Goal: Obtain resource: Obtain resource

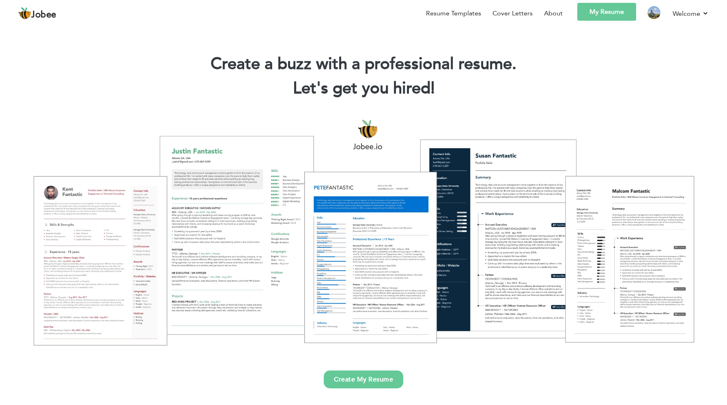
click at [600, 11] on link "My Resume" at bounding box center [606, 12] width 59 height 18
click at [605, 15] on link "My Resume" at bounding box center [606, 12] width 59 height 18
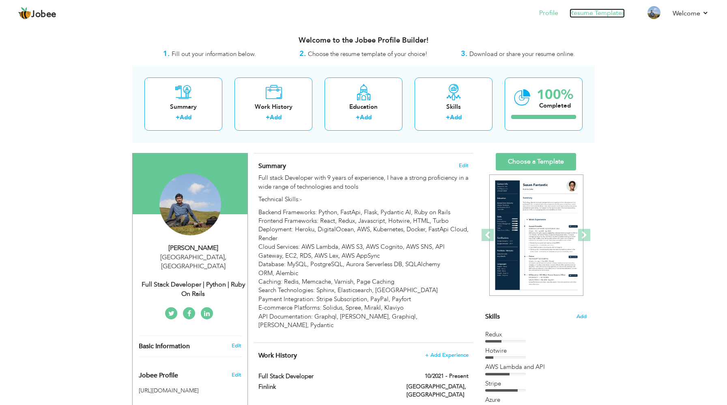
click at [601, 13] on link "Resume Templates" at bounding box center [596, 13] width 55 height 9
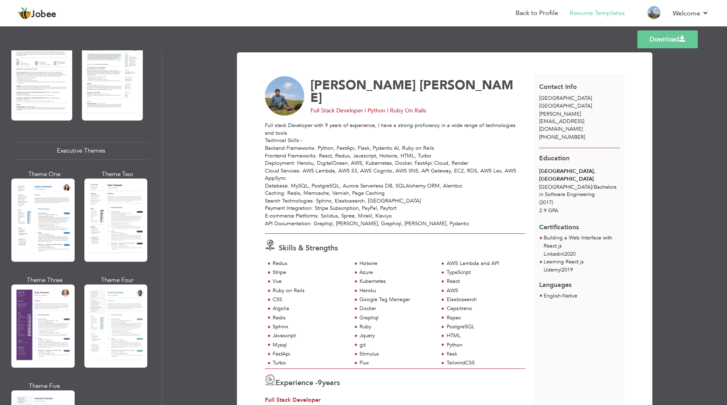
scroll to position [522, 0]
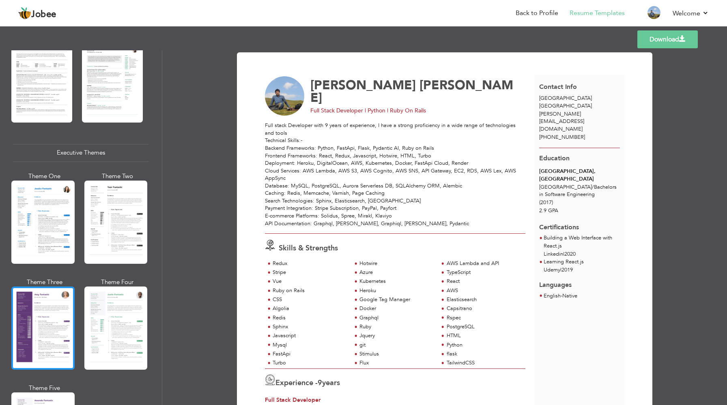
click at [34, 311] on div at bounding box center [42, 327] width 63 height 83
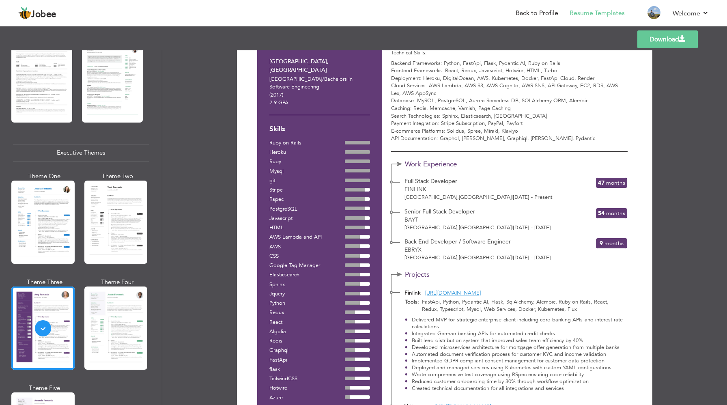
scroll to position [204, 0]
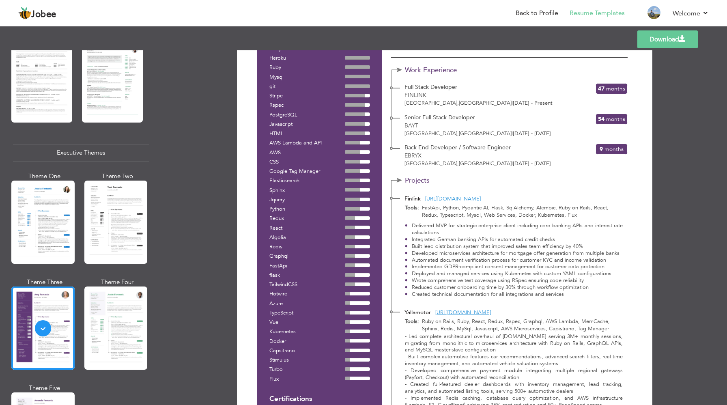
click at [673, 35] on link "Download" at bounding box center [667, 39] width 60 height 18
